Goal: Task Accomplishment & Management: Use online tool/utility

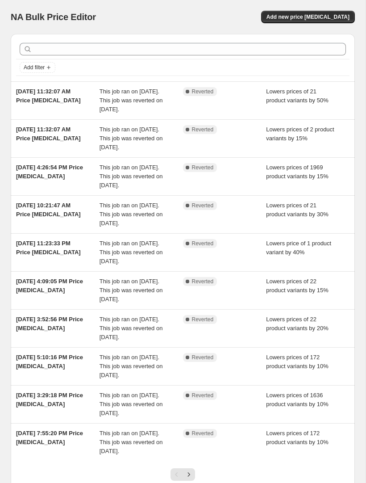
click at [341, 19] on span "Add new price [MEDICAL_DATA]" at bounding box center [308, 16] width 83 height 7
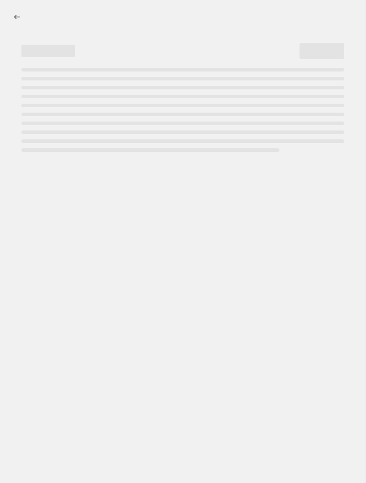
select select "percentage"
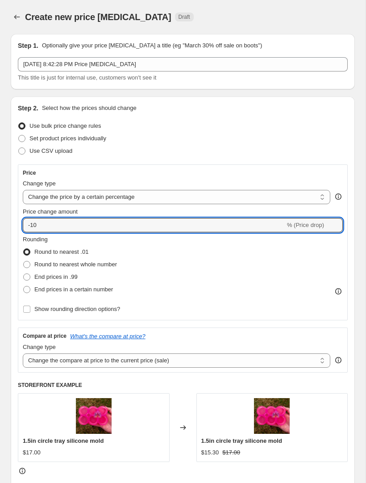
click at [154, 229] on input "-10" at bounding box center [154, 225] width 263 height 14
type input "-1"
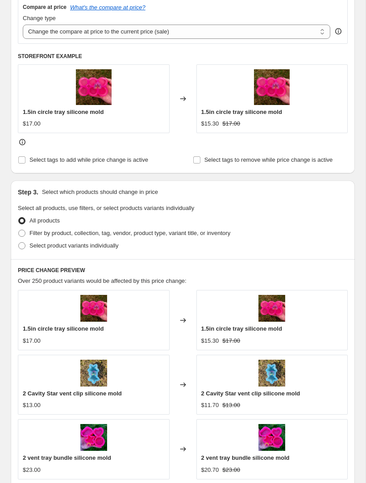
scroll to position [329, 0]
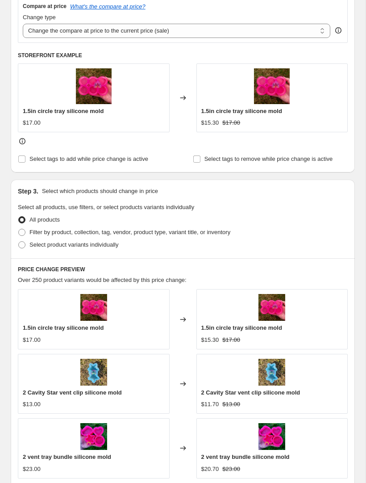
type input "-20"
click at [127, 235] on span "Filter by product, collection, tag, vendor, product type, variant title, or inv…" at bounding box center [129, 232] width 201 height 7
click at [19, 229] on input "Filter by product, collection, tag, vendor, product type, variant title, or inv…" at bounding box center [18, 229] width 0 height 0
radio input "true"
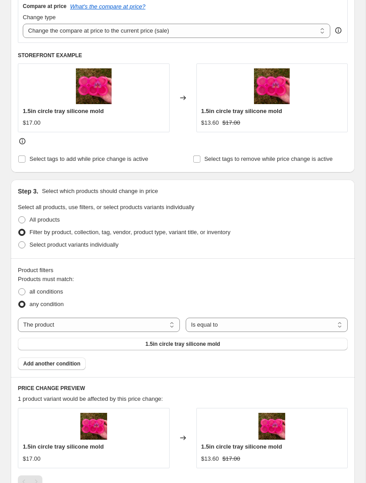
click at [121, 322] on select "The product The product's collection The product's tag The product's vendor The…" at bounding box center [99, 324] width 162 height 14
select select "collection"
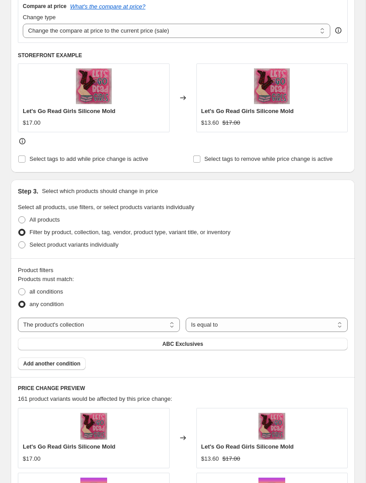
click at [218, 346] on button "ABC Exclusives" at bounding box center [183, 344] width 330 height 13
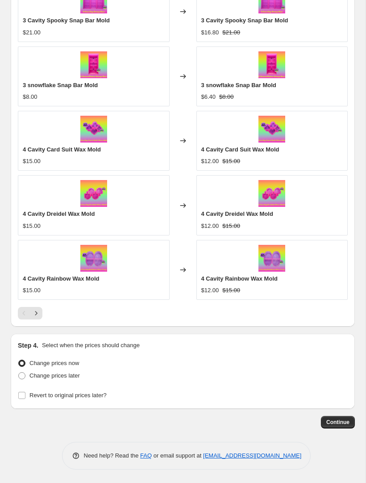
scroll to position [756, 0]
click at [91, 398] on span "Revert to original prices later?" at bounding box center [67, 395] width 77 height 7
click at [25, 398] on input "Revert to original prices later?" at bounding box center [21, 395] width 7 height 7
checkbox input "true"
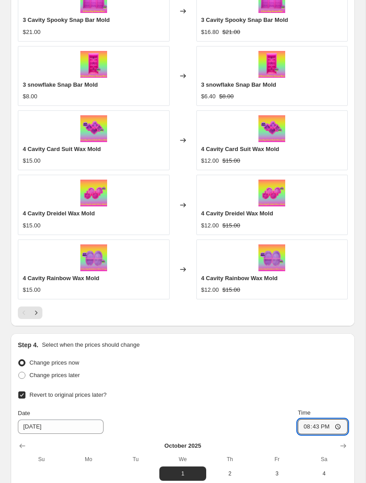
click at [334, 430] on input "20:43" at bounding box center [323, 426] width 50 height 15
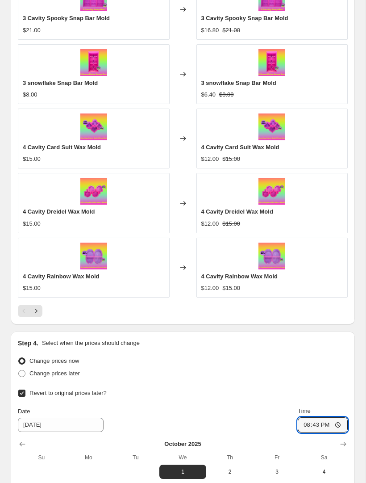
scroll to position [760, 0]
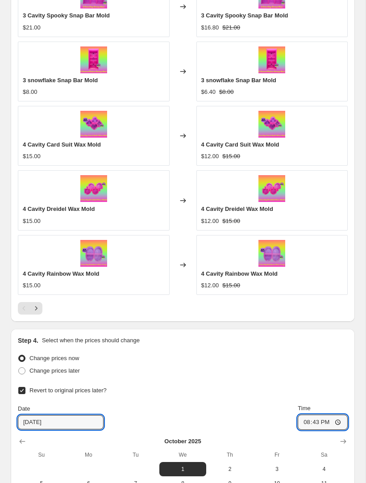
click at [82, 425] on input "10/1/2025" at bounding box center [61, 422] width 86 height 14
click at [26, 440] on icon "Show previous month, September 2025" at bounding box center [22, 441] width 9 height 9
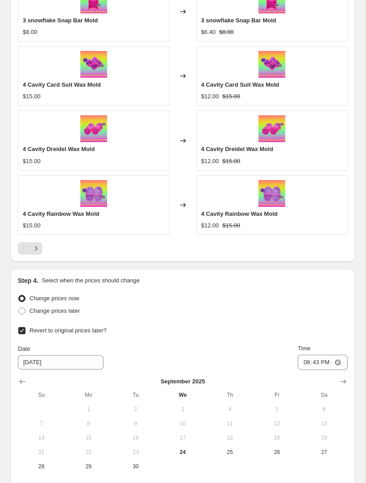
scroll to position [870, 0]
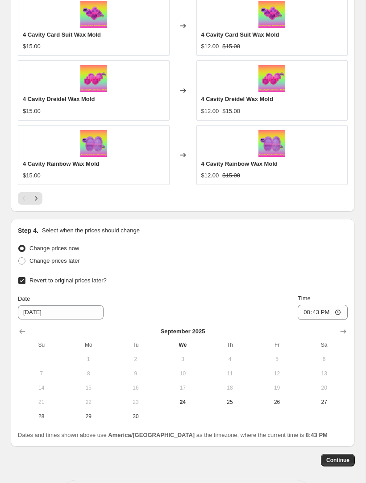
click at [283, 402] on span "26" at bounding box center [277, 401] width 40 height 7
type input "9/26/2025"
click at [338, 310] on input "20:43" at bounding box center [323, 311] width 50 height 15
type input "23:55"
click at [338, 460] on span "Continue" at bounding box center [337, 459] width 23 height 7
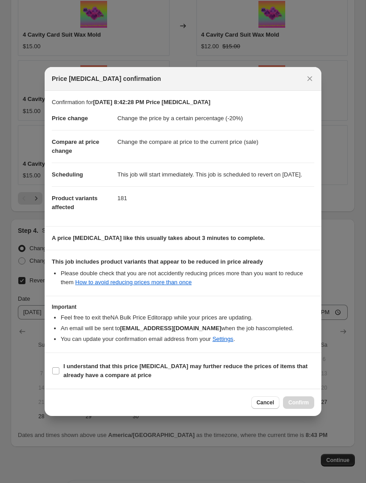
click at [267, 371] on b "I understand that this price change job may further reduce the prices of items …" at bounding box center [185, 371] width 244 height 16
click at [59, 371] on input "I understand that this price change job may further reduce the prices of items …" at bounding box center [55, 370] width 7 height 7
checkbox input "true"
click at [265, 406] on span "Cancel" at bounding box center [265, 402] width 17 height 7
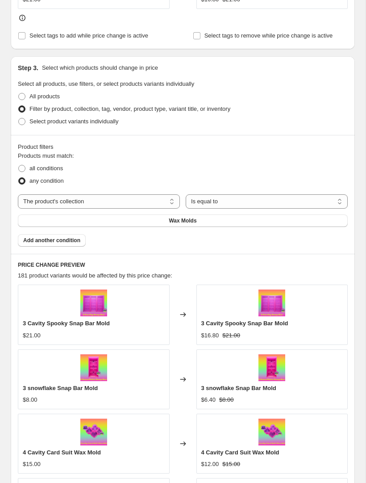
scroll to position [453, 0]
click at [314, 232] on div "Products must match: all conditions any condition The product The product's col…" at bounding box center [183, 198] width 330 height 95
click at [67, 242] on span "Add another condition" at bounding box center [51, 239] width 57 height 7
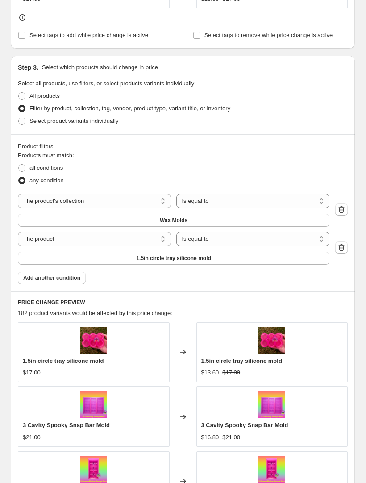
click at [219, 256] on button "1.5in circle tray silicone mold" at bounding box center [174, 258] width 312 height 13
click at [147, 238] on select "The product The product's collection The product's tag The product's vendor The…" at bounding box center [94, 239] width 153 height 14
select select "collection"
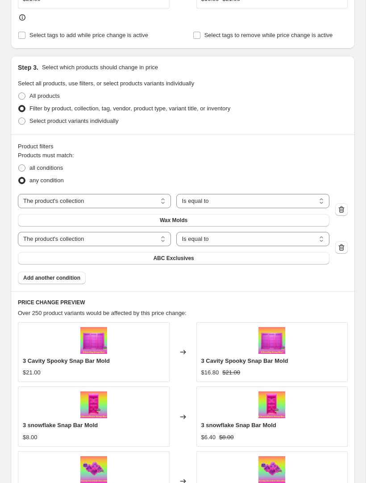
click at [186, 262] on span "ABC Exclusives" at bounding box center [173, 257] width 41 height 7
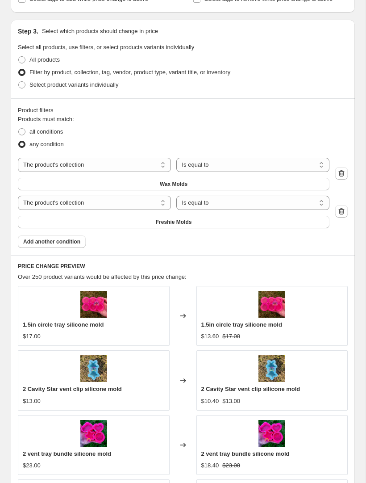
scroll to position [488, 0]
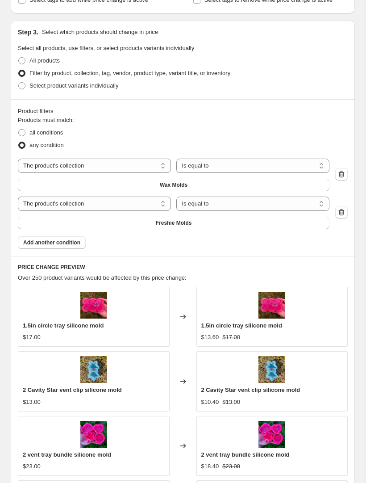
click at [361, 181] on div "Create new price change job. This page is ready Create new price change job Dra…" at bounding box center [183, 226] width 366 height 1429
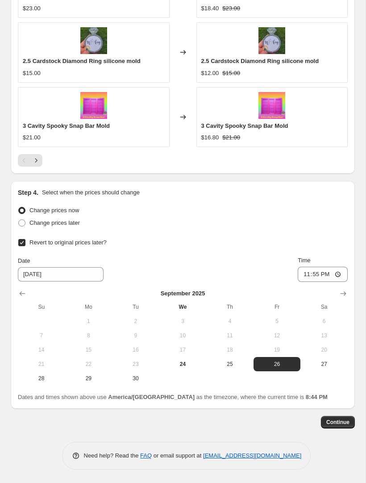
scroll to position [946, 0]
click at [341, 418] on button "Continue" at bounding box center [338, 422] width 34 height 13
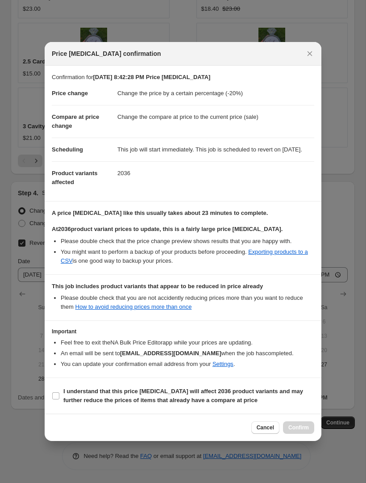
click at [57, 399] on input "I understand that this price change job will affect 2036 product variants and m…" at bounding box center [55, 395] width 7 height 7
checkbox input "true"
click at [300, 427] on button "Confirm" at bounding box center [298, 427] width 31 height 13
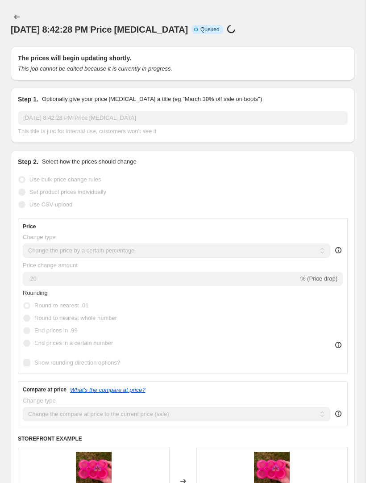
scroll to position [946, 0]
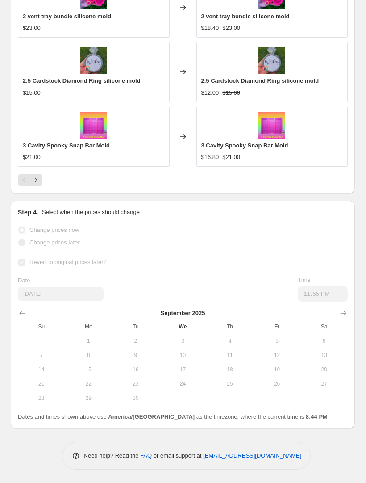
scroll to position [1003, 0]
